Goal: Transaction & Acquisition: Purchase product/service

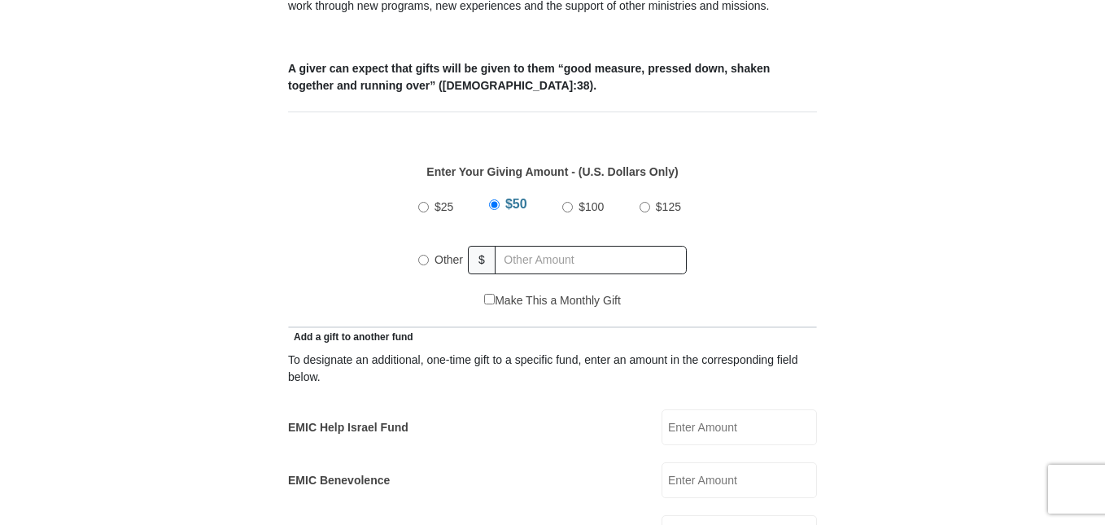
scroll to position [651, 0]
radio input "true"
click at [514, 246] on input "text" at bounding box center [594, 260] width 186 height 28
type input "10.00"
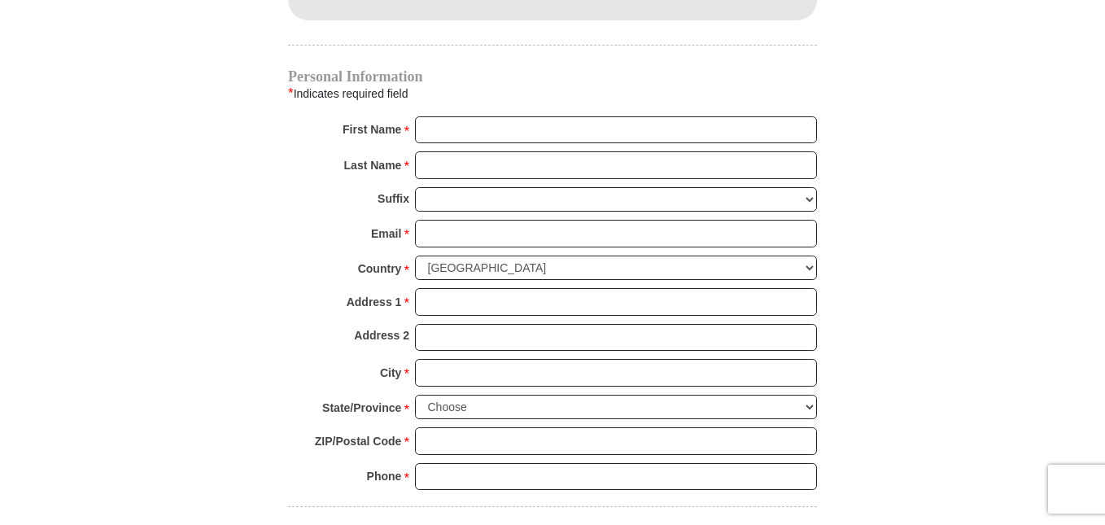
scroll to position [1628, 0]
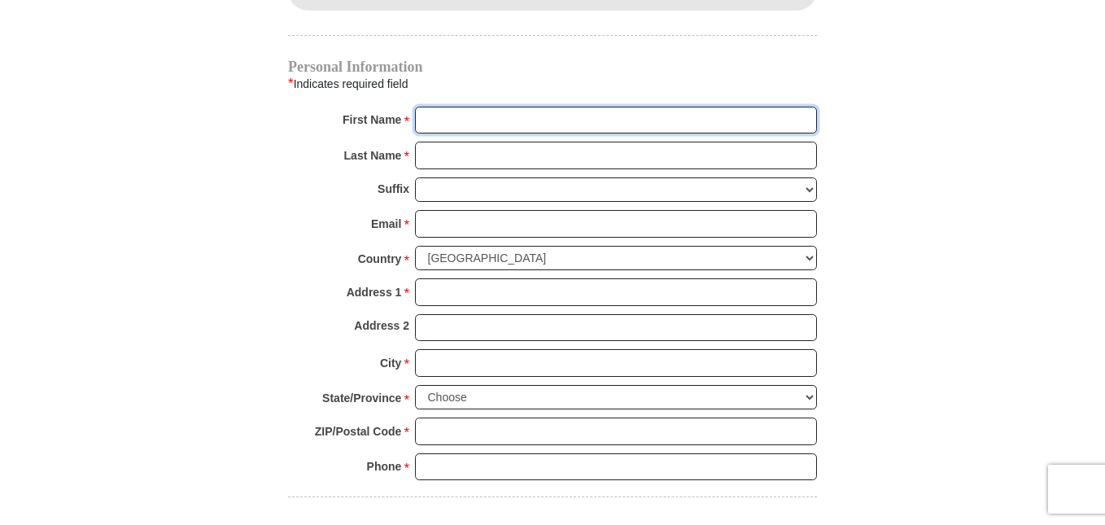
click at [429, 107] on input "First Name *" at bounding box center [616, 121] width 402 height 28
type input "Clarence"
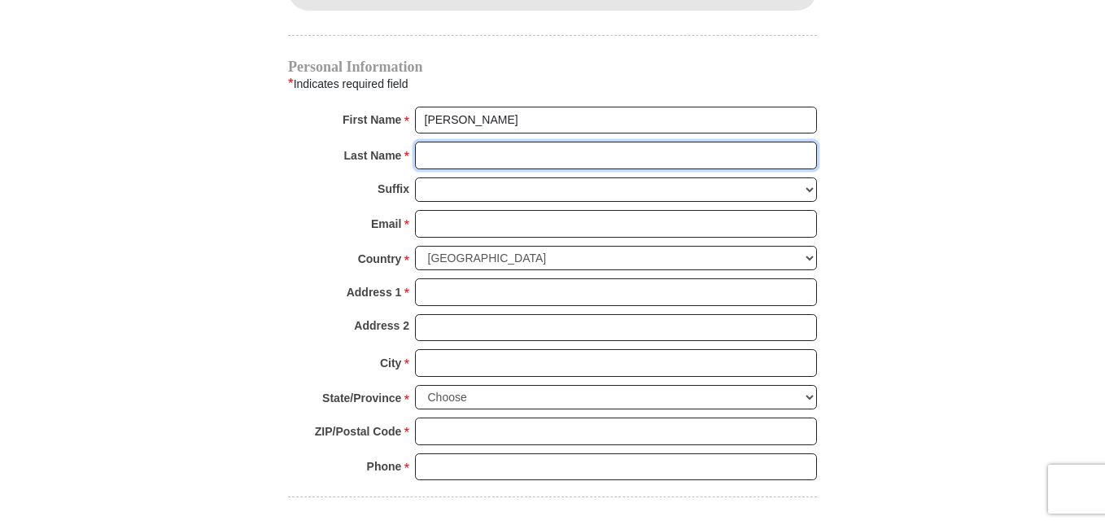
type input "Graves"
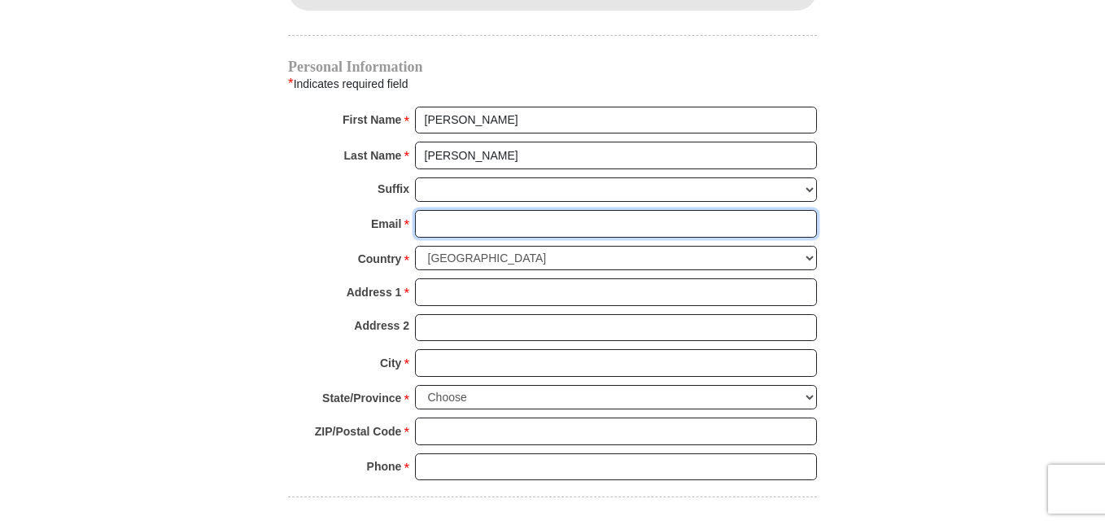
type input "Wordsender@embarqmail.com"
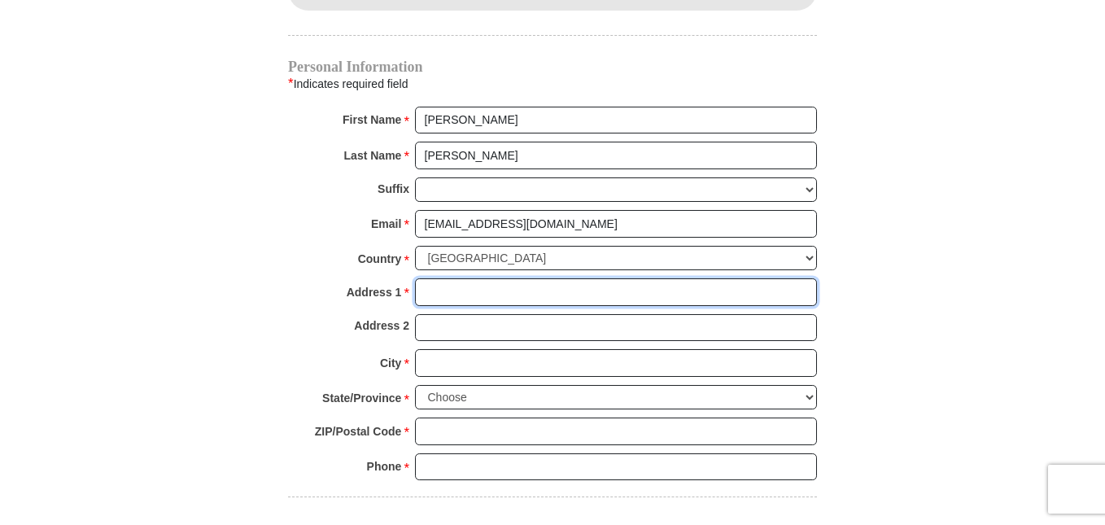
type input "104 Carol Drive"
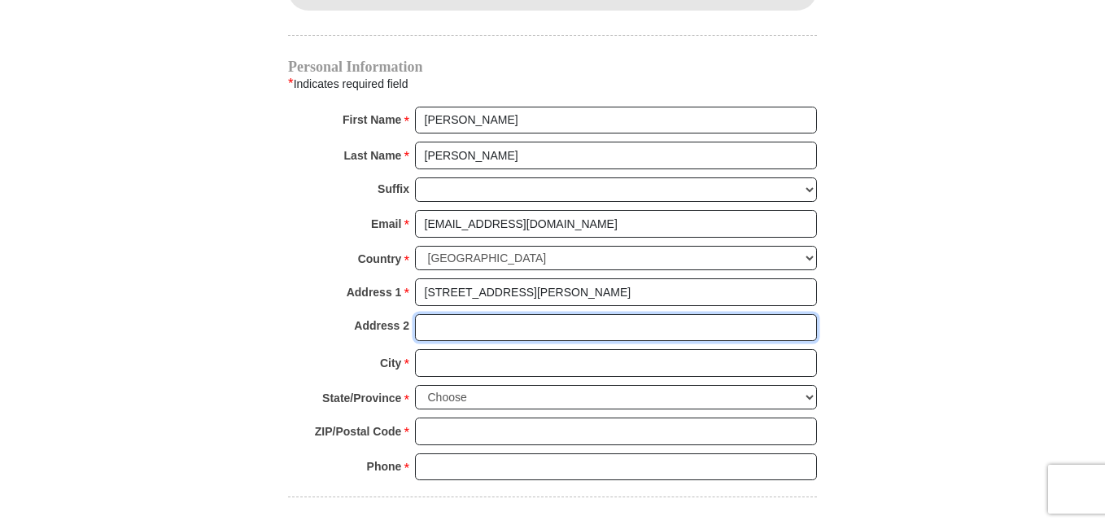
type input "104 Carol Drive"
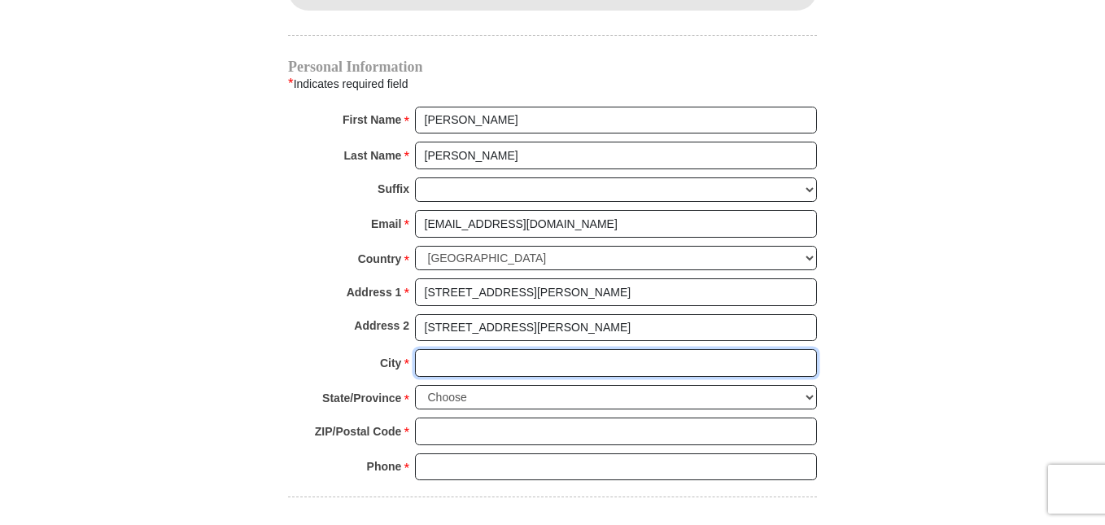
type input "HUTTO, TX"
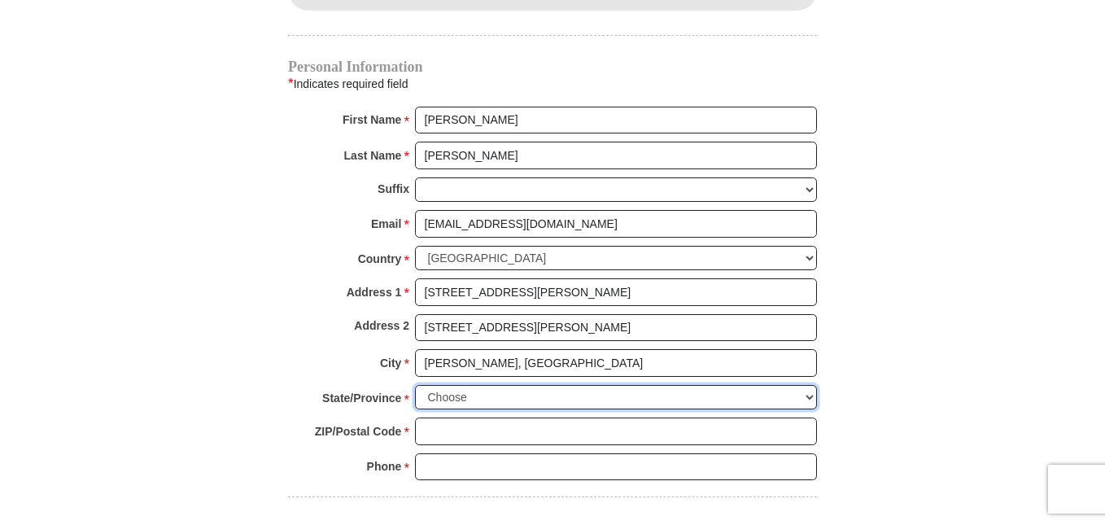
select select "TX"
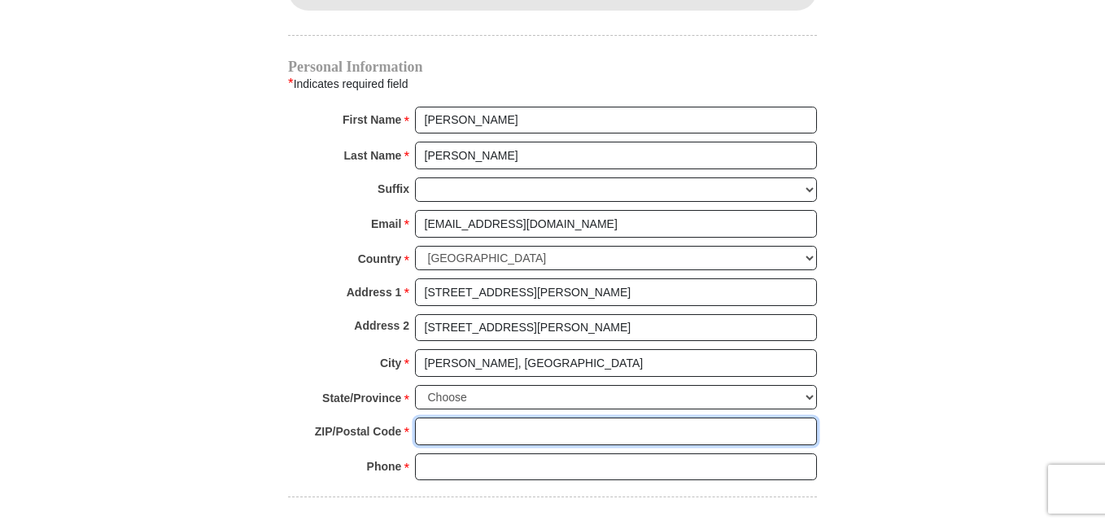
type input "78634"
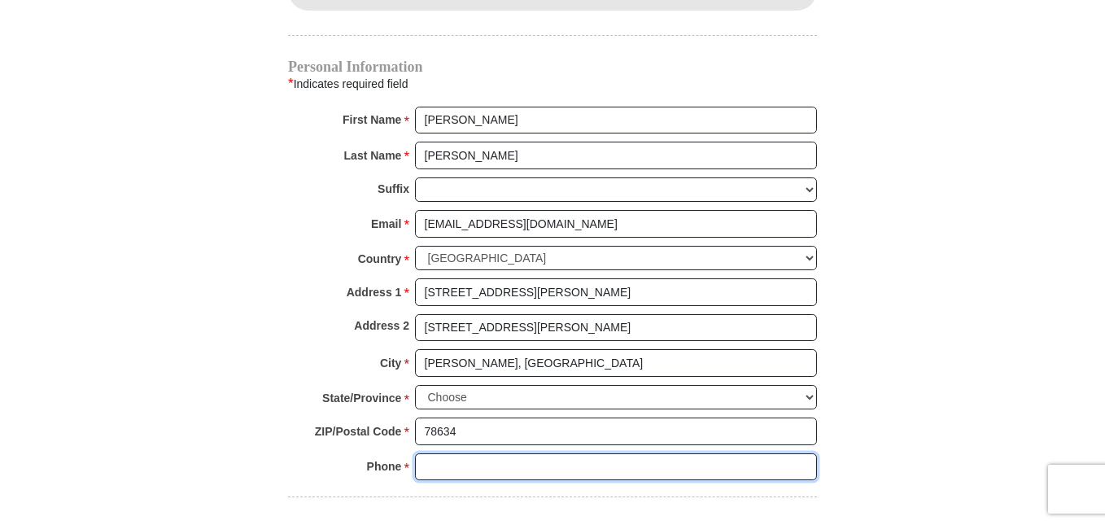
type input "5128461250"
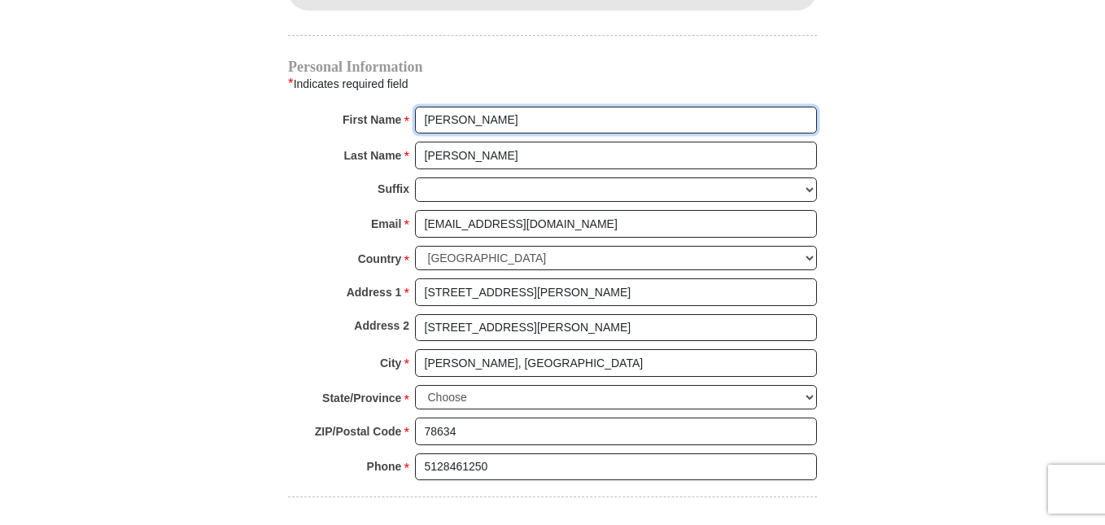
scroll to position [1954, 0]
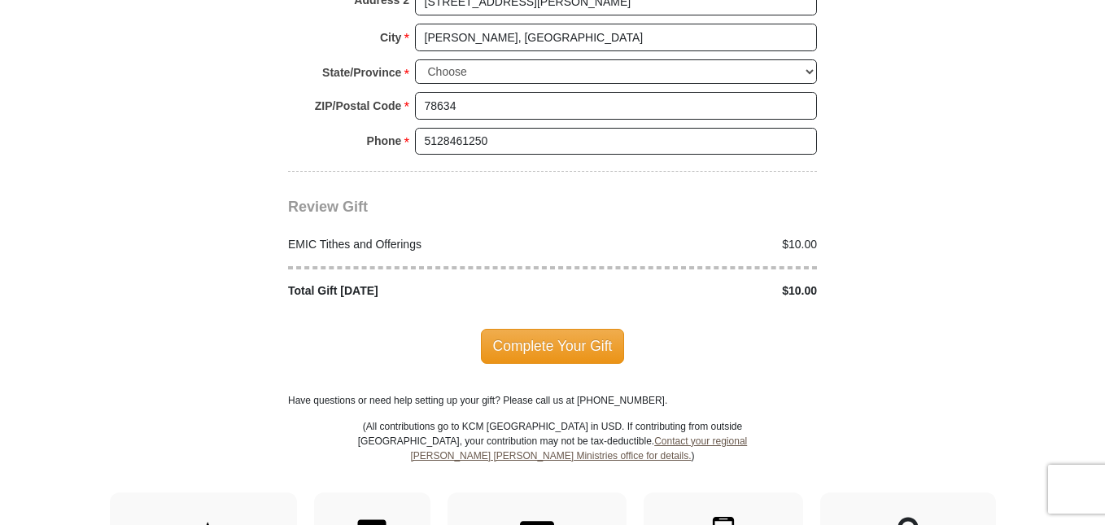
click at [525, 329] on span "Complete Your Gift" at bounding box center [553, 346] width 144 height 34
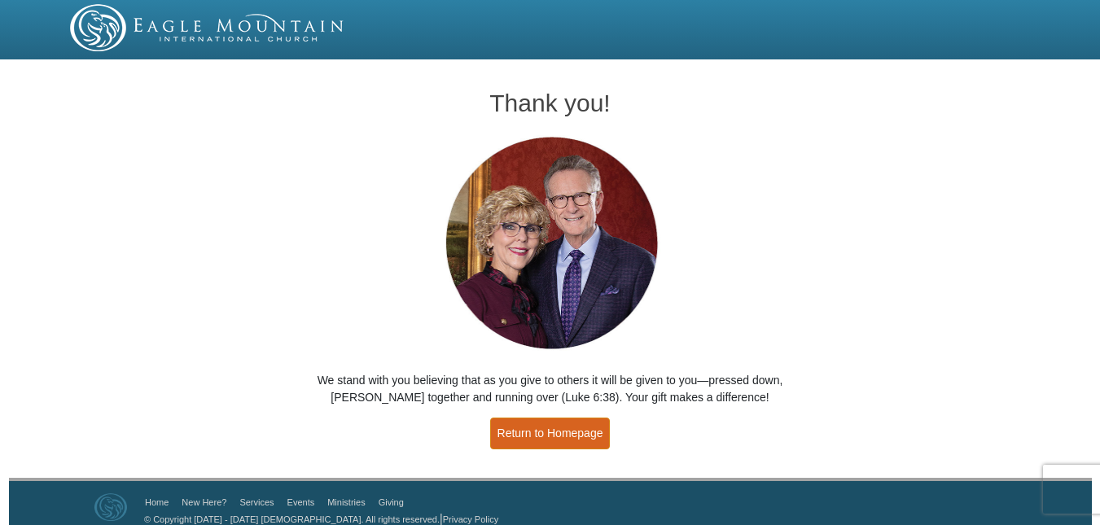
drag, startPoint x: 536, startPoint y: 434, endPoint x: 514, endPoint y: 409, distance: 32.9
click at [536, 435] on link "Return to Homepage" at bounding box center [550, 434] width 120 height 32
